Goal: Information Seeking & Learning: Learn about a topic

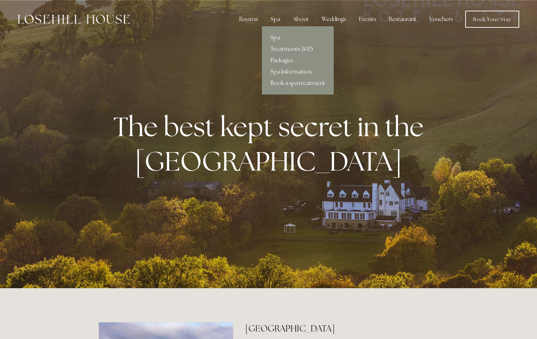
click at [280, 58] on link "Packages" at bounding box center [298, 60] width 72 height 11
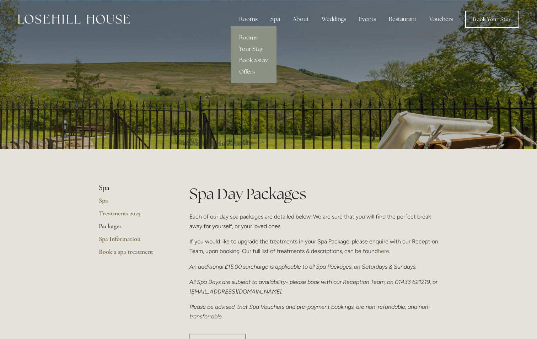
click at [248, 72] on link "Offers" at bounding box center [254, 71] width 46 height 11
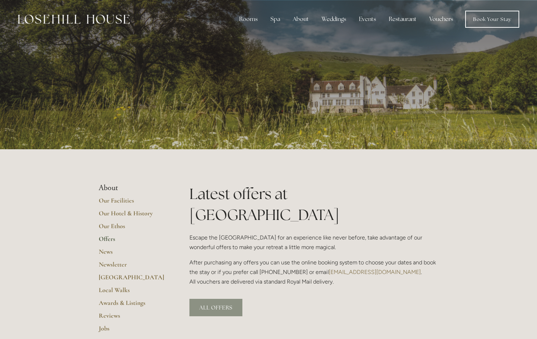
click at [227, 299] on link "ALL OFFERS" at bounding box center [215, 307] width 53 height 17
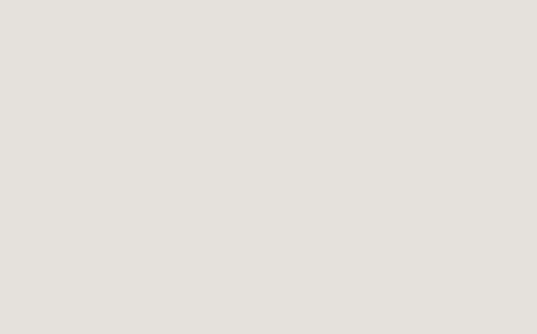
scroll to position [540, 0]
